Goal: Transaction & Acquisition: Purchase product/service

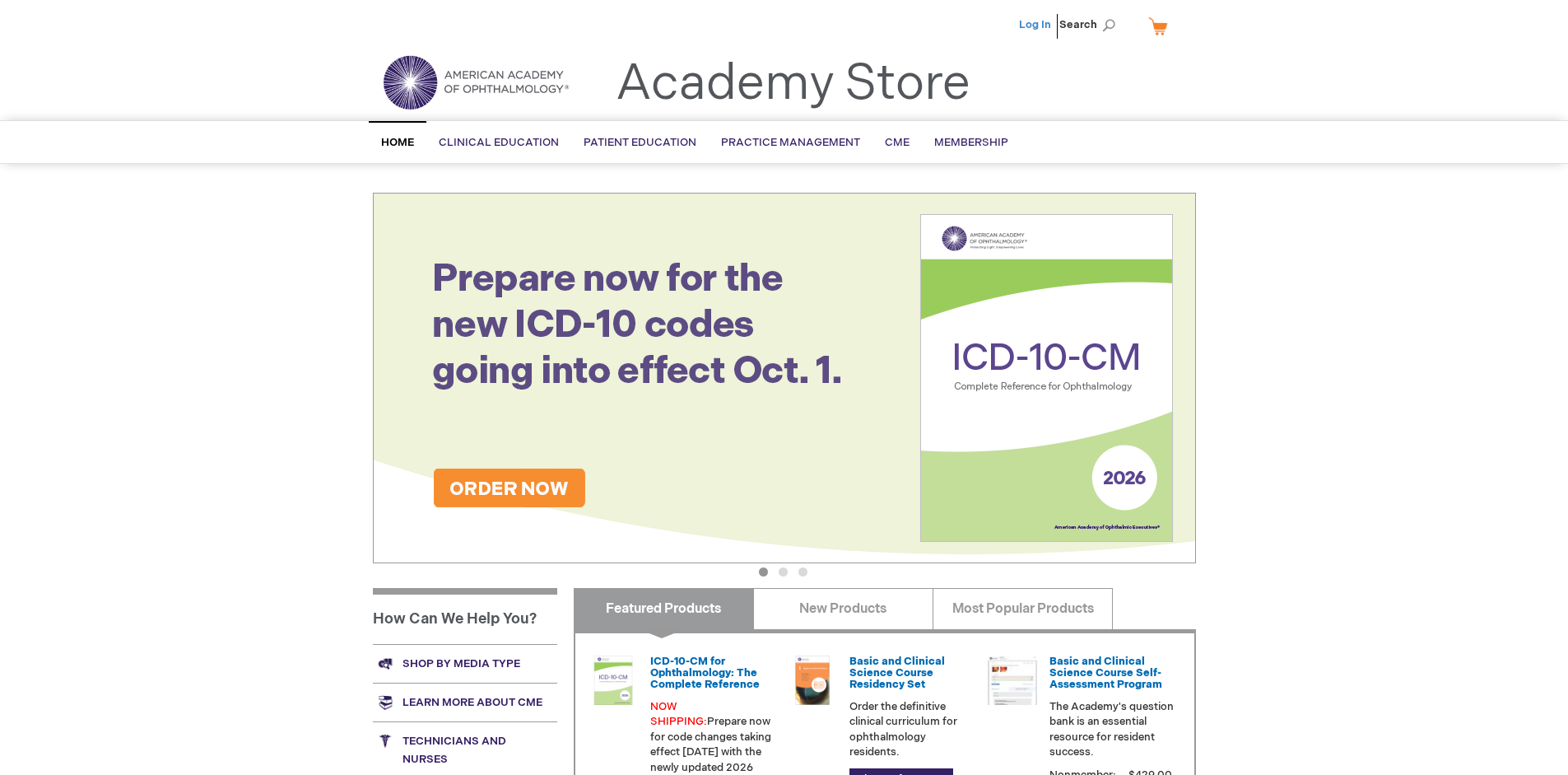
click at [1036, 25] on link "Log In" at bounding box center [1035, 24] width 32 height 13
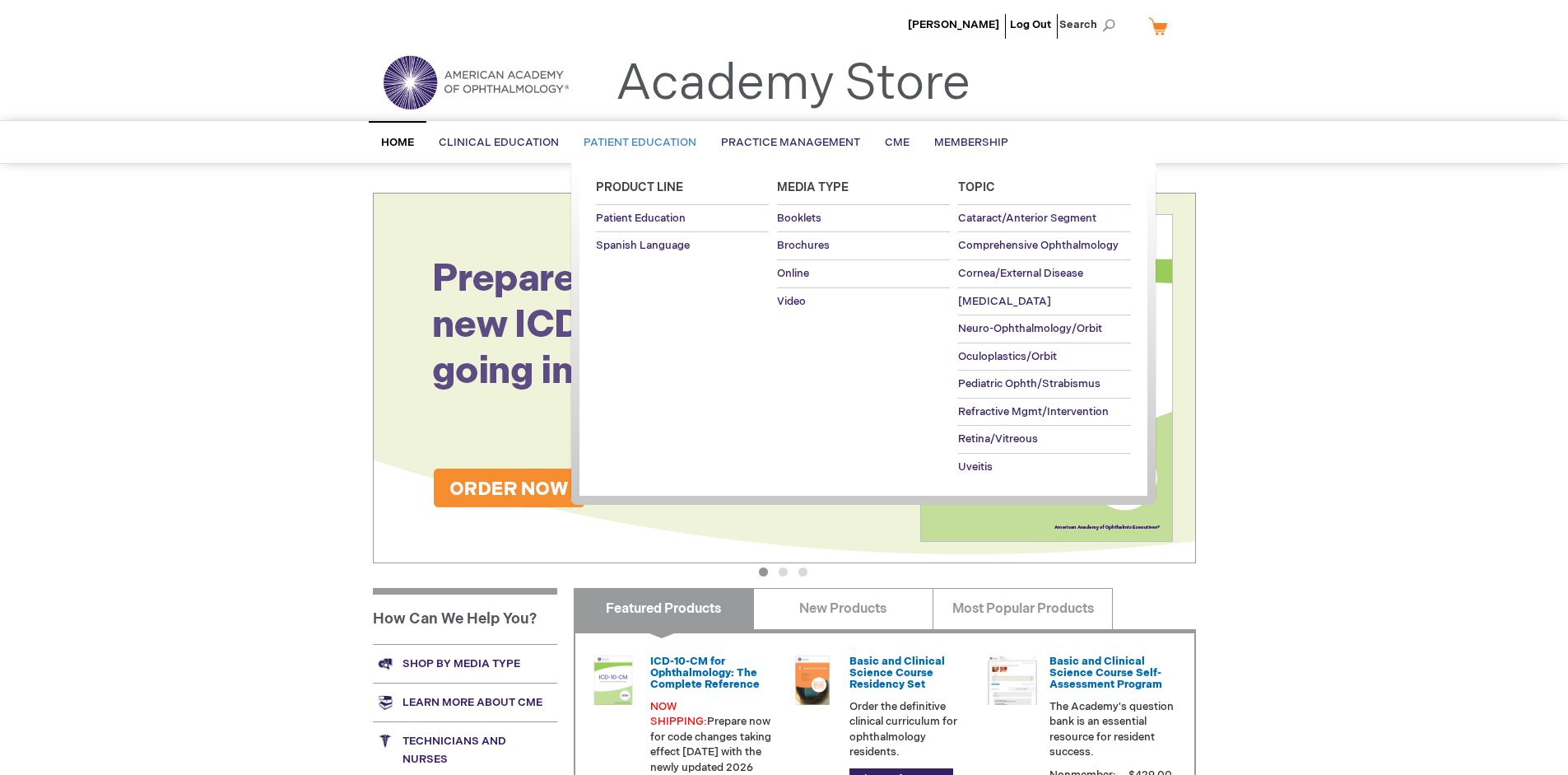
click at [635, 143] on span "Patient Education" at bounding box center [640, 142] width 113 height 13
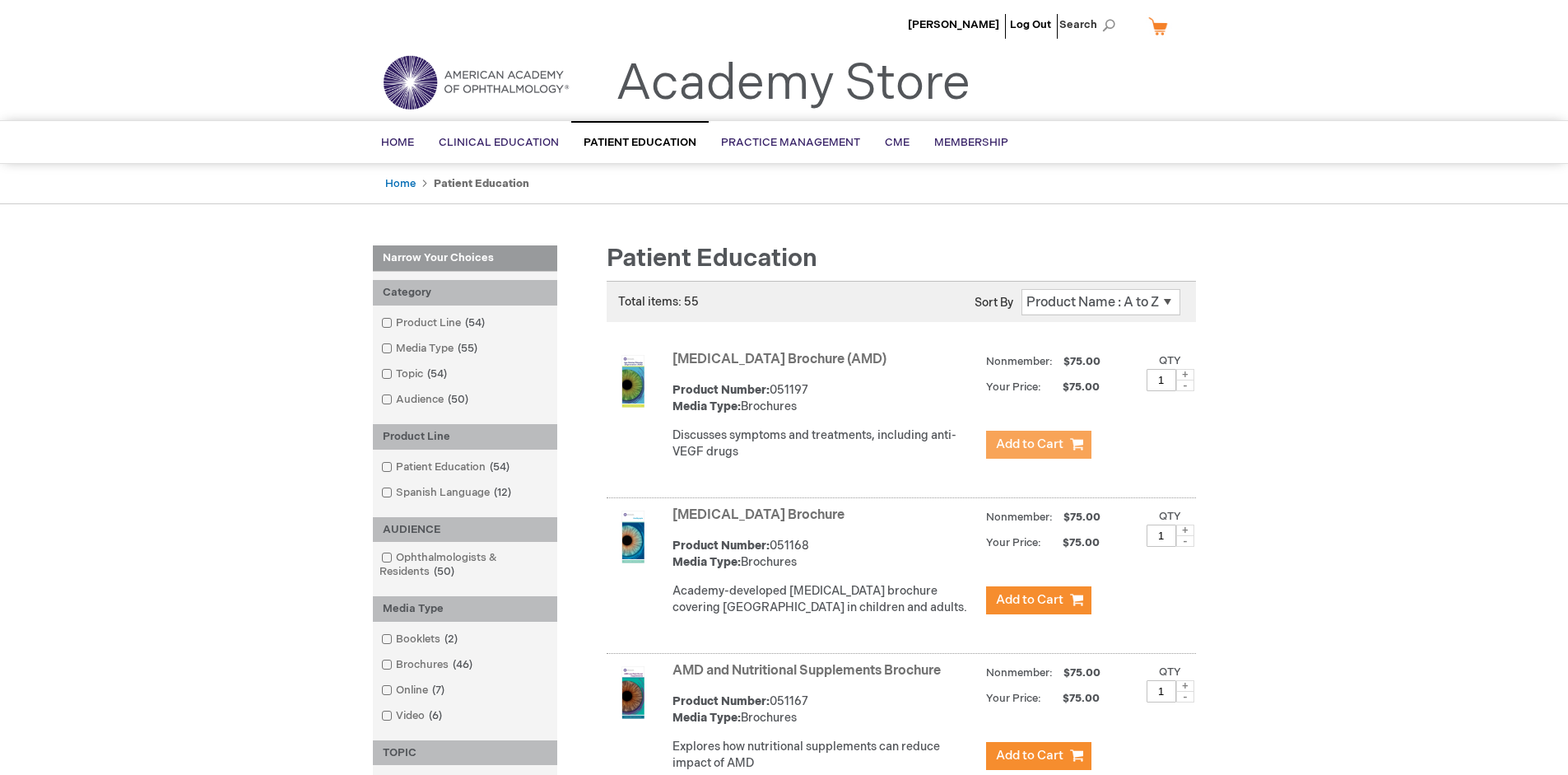
click at [1038, 445] on span "Add to Cart" at bounding box center [1029, 444] width 67 height 16
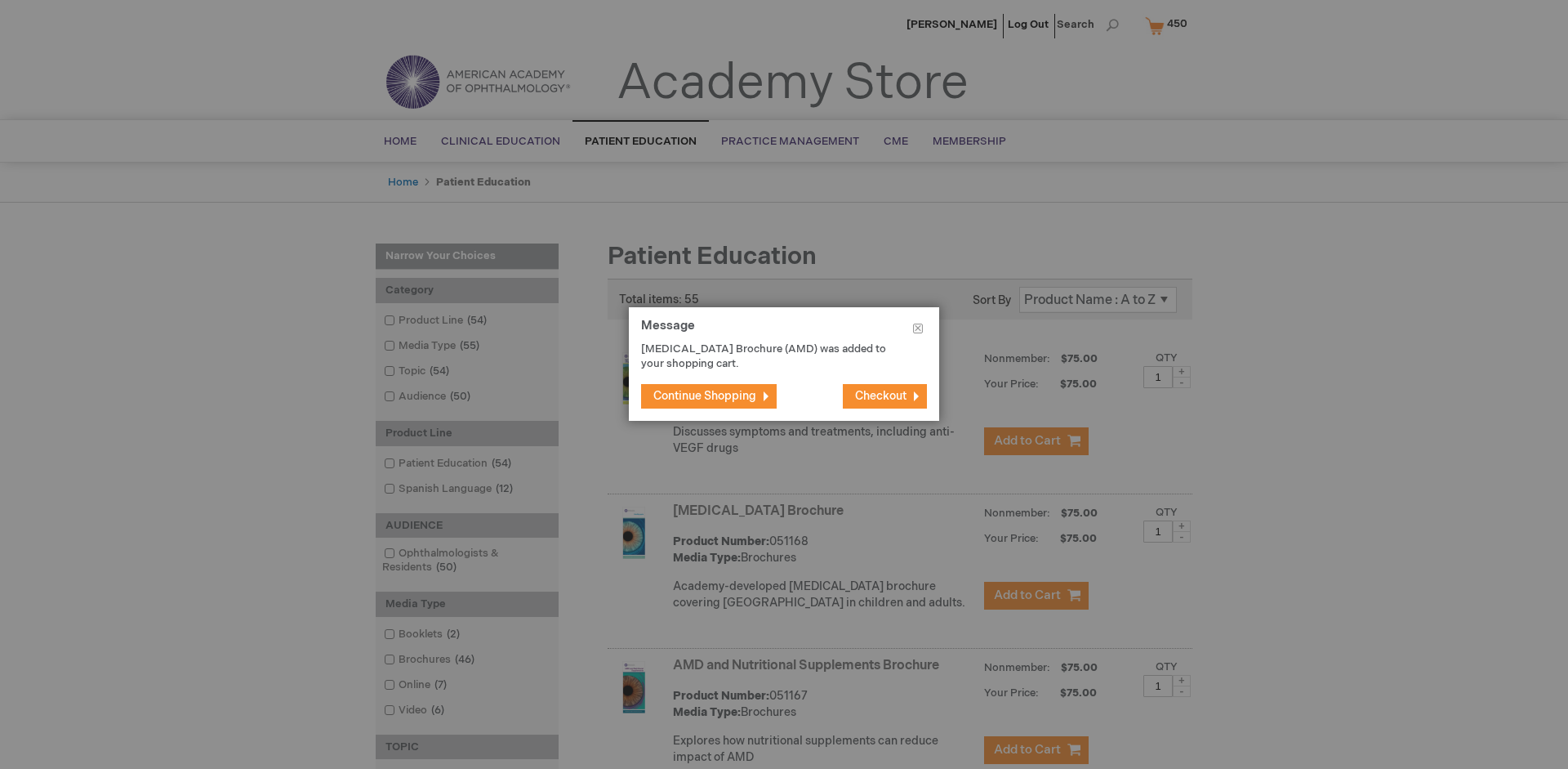
click at [705, 395] on span "Continue Shopping" at bounding box center [705, 395] width 103 height 14
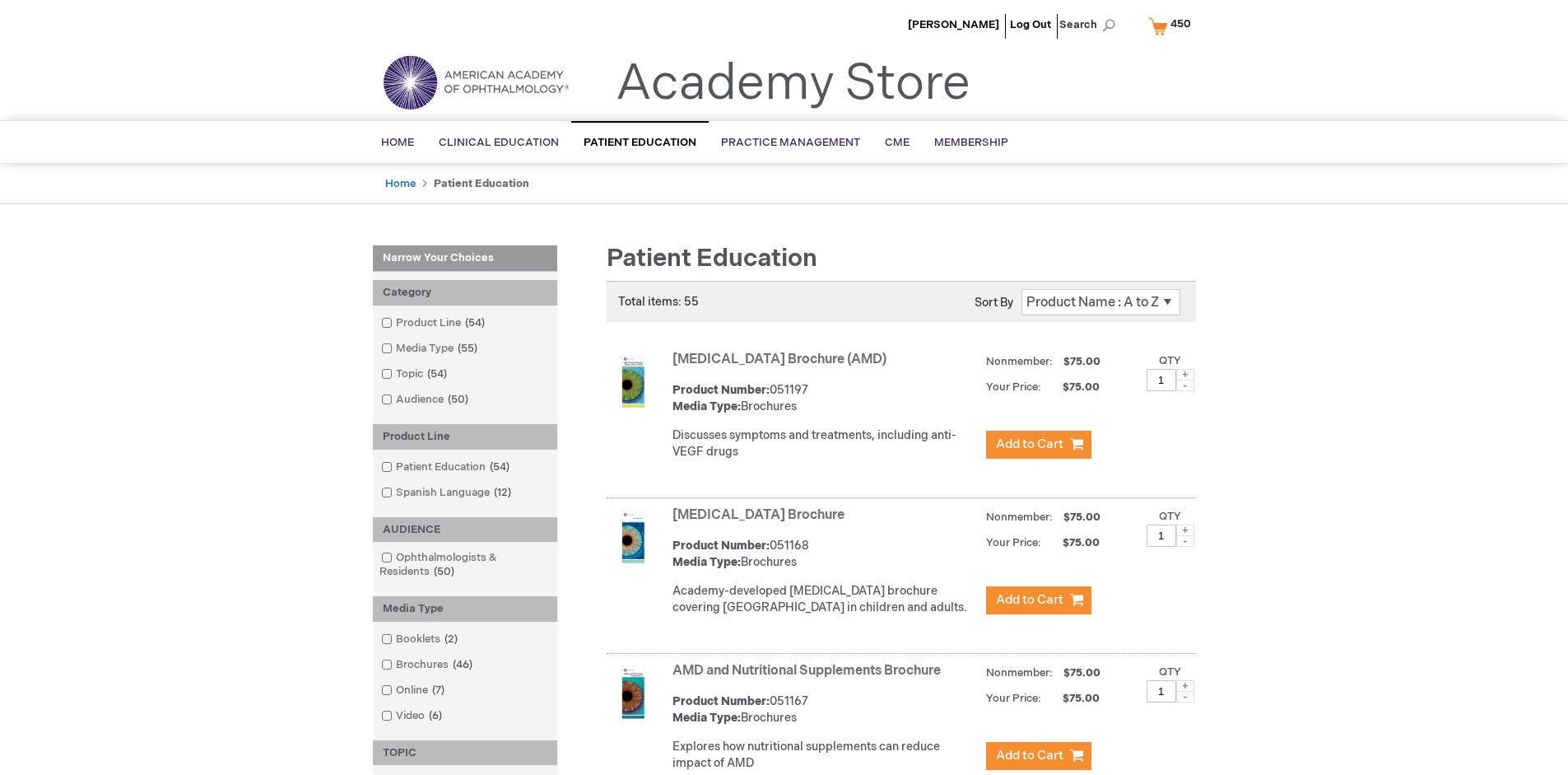
click at [810, 679] on link "AMD and Nutritional Supplements Brochure" at bounding box center [806, 671] width 268 height 16
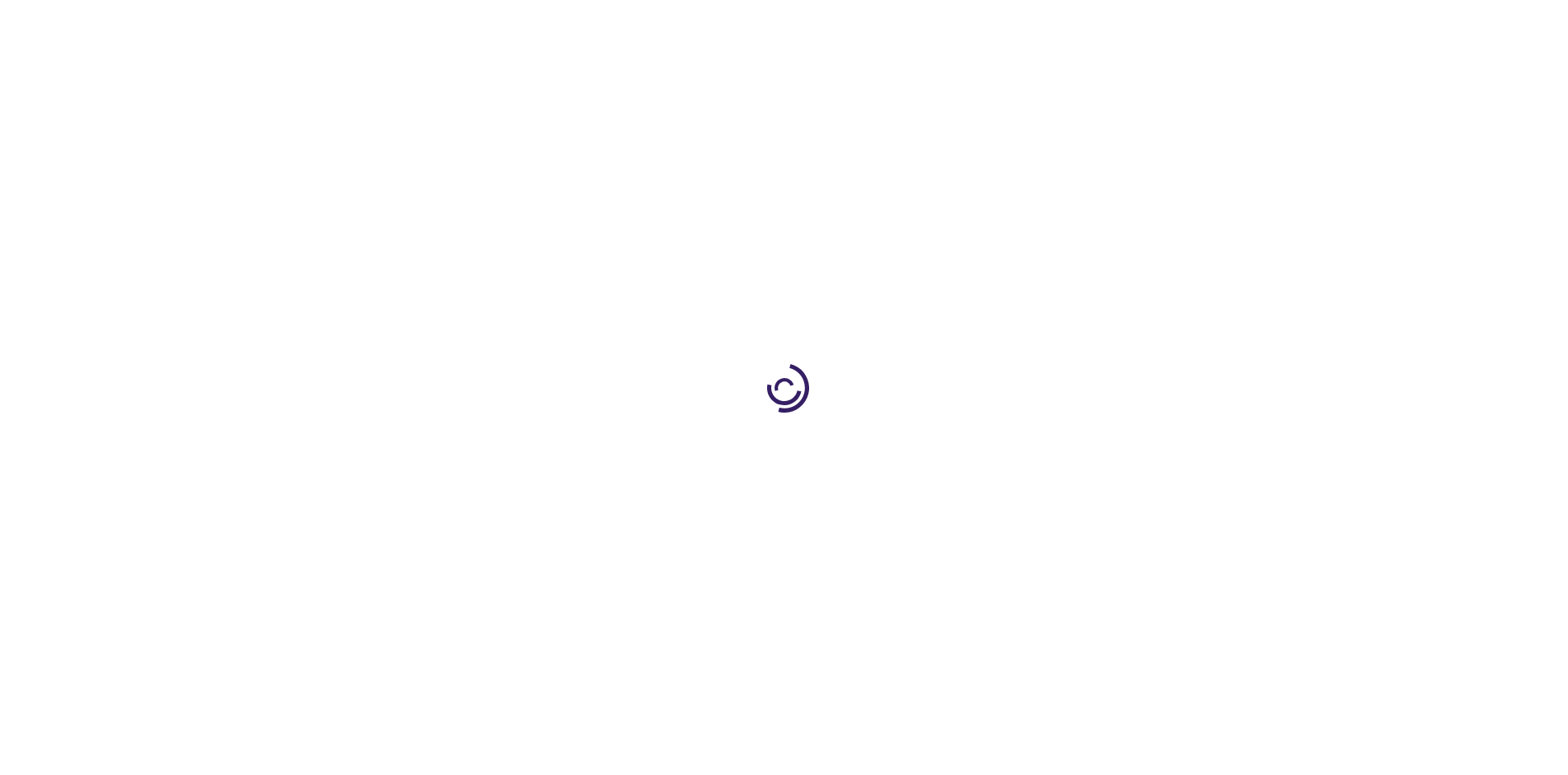
type input "1"
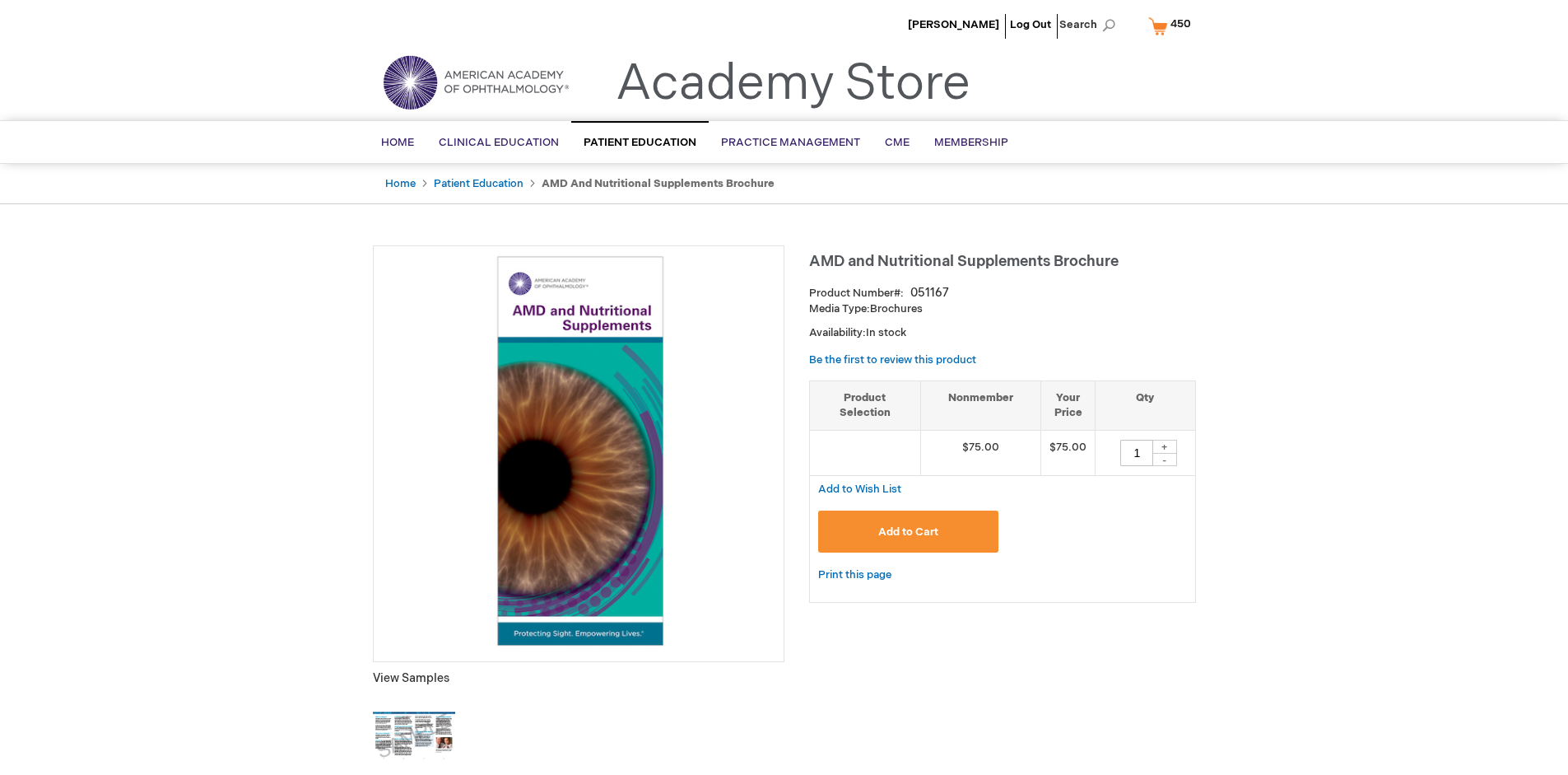
click at [907, 531] on span "Add to Cart" at bounding box center [908, 531] width 60 height 13
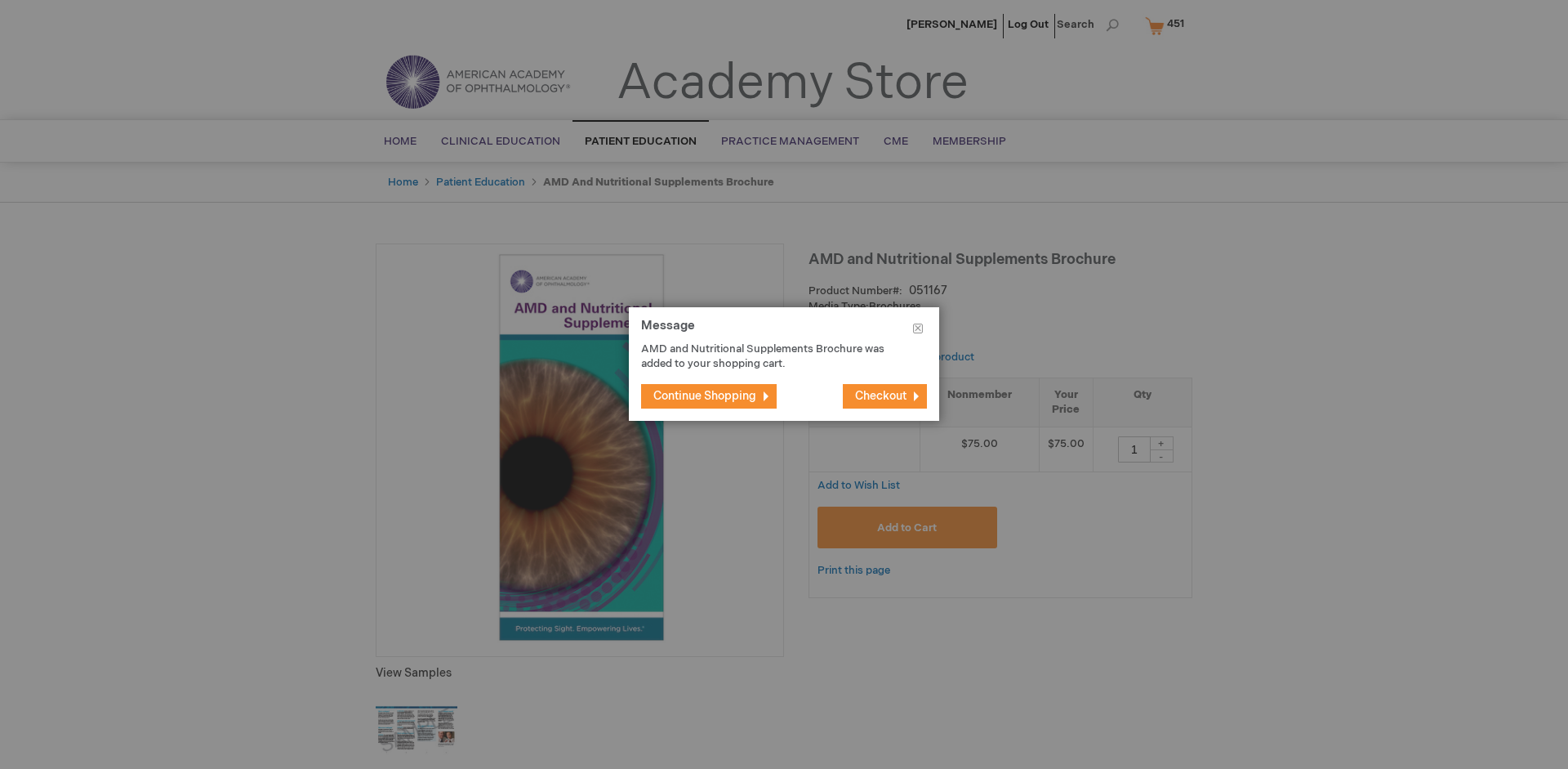
click at [705, 395] on span "Continue Shopping" at bounding box center [705, 395] width 103 height 14
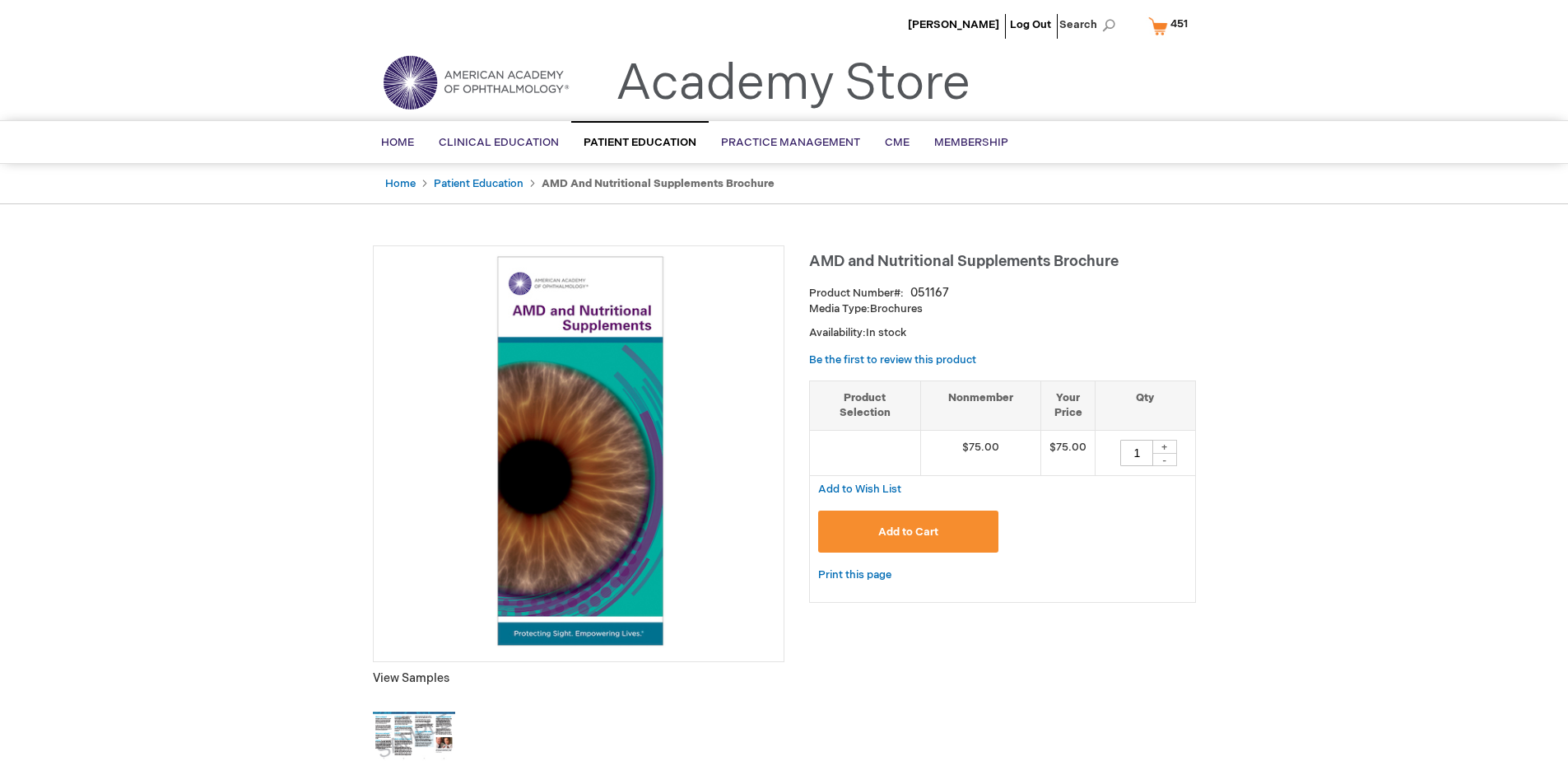
click at [1171, 26] on span "451" at bounding box center [1179, 23] width 17 height 13
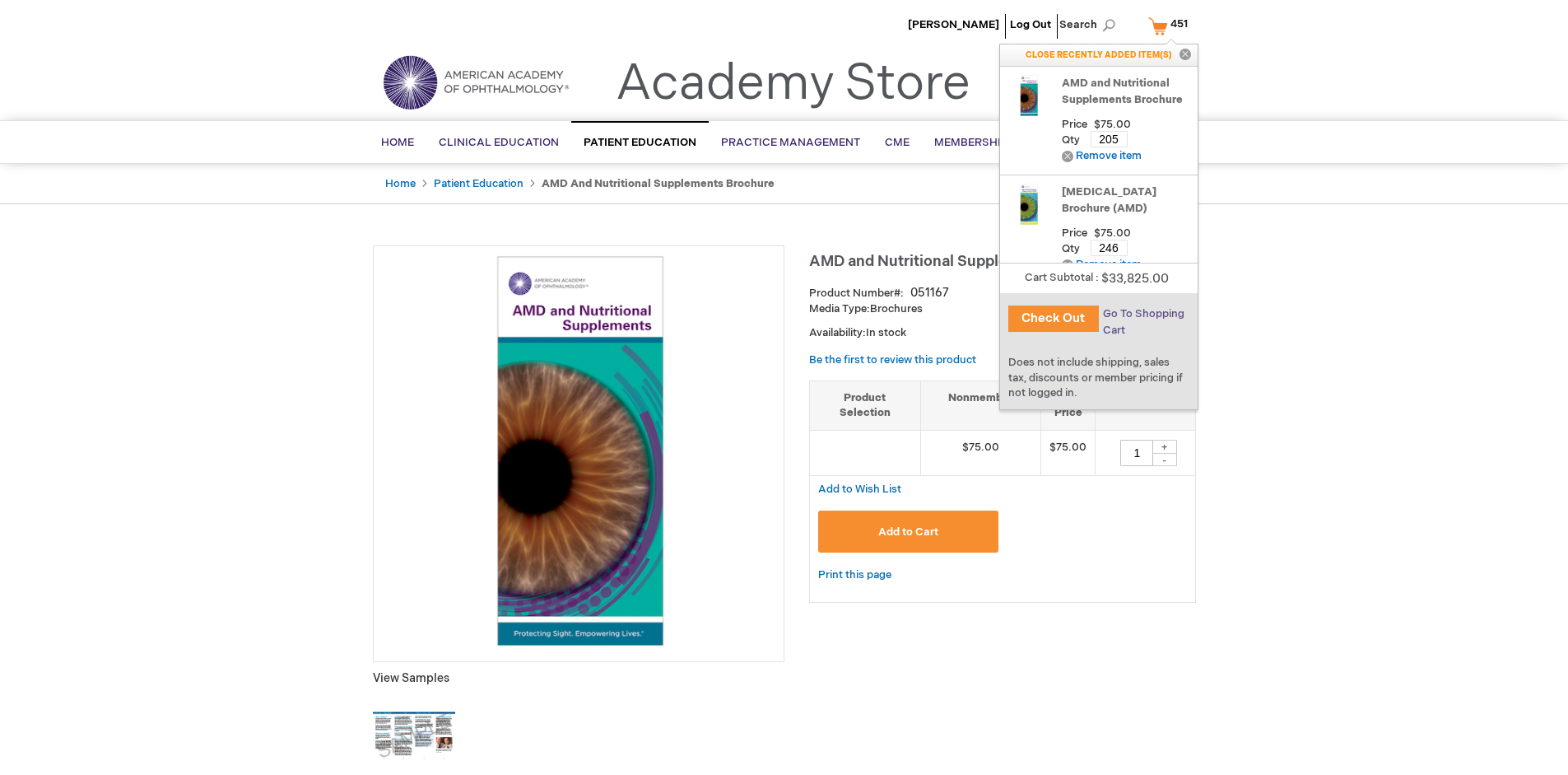
click at [1142, 314] on span "Go To Shopping Cart" at bounding box center [1143, 322] width 81 height 30
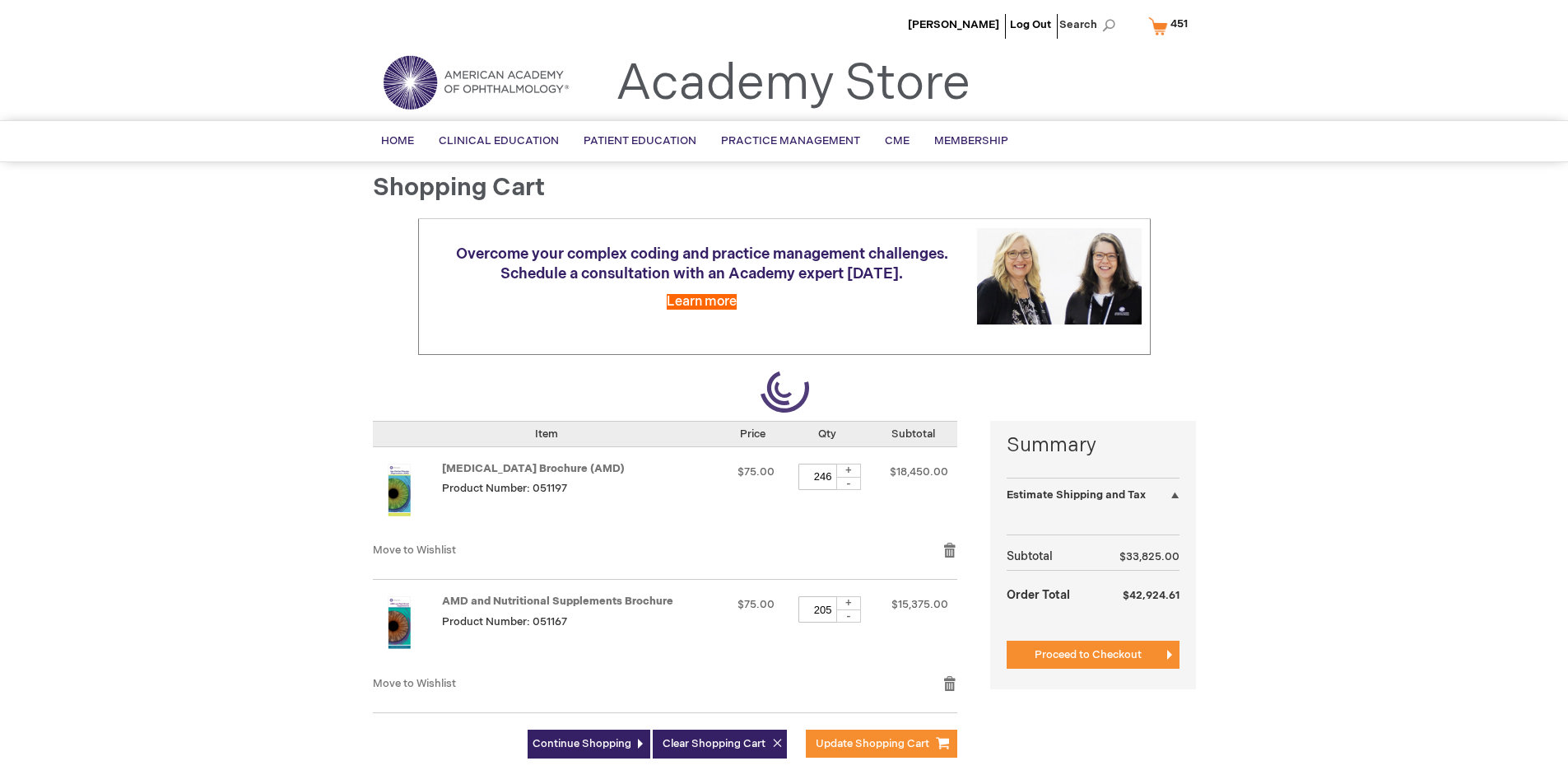
select select "US"
select select "41"
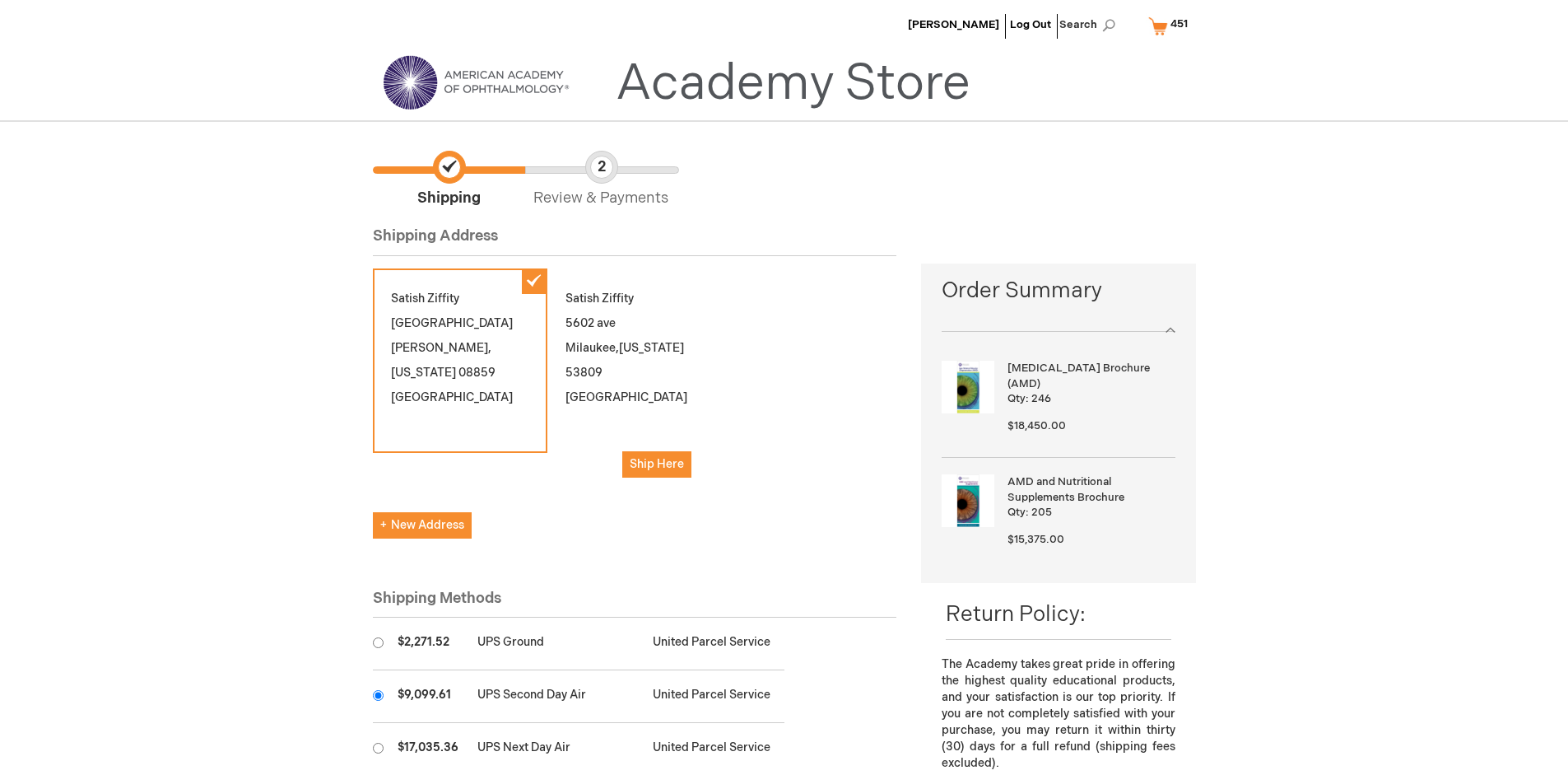
click at [377, 695] on input "radio" at bounding box center [377, 695] width 11 height 11
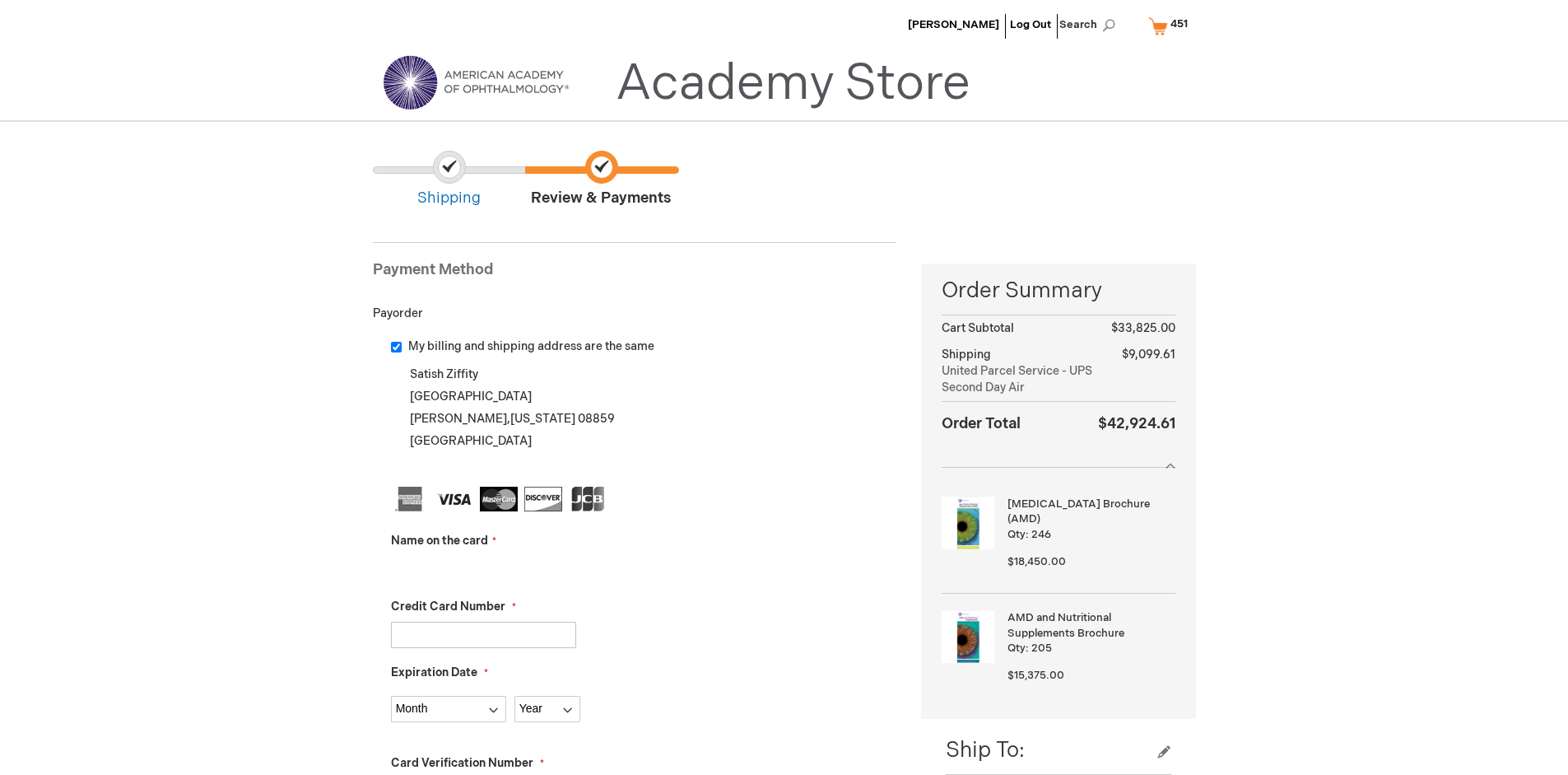
click at [483, 568] on input "Name on the card" at bounding box center [483, 569] width 185 height 27
